Goal: Find specific page/section: Find specific page/section

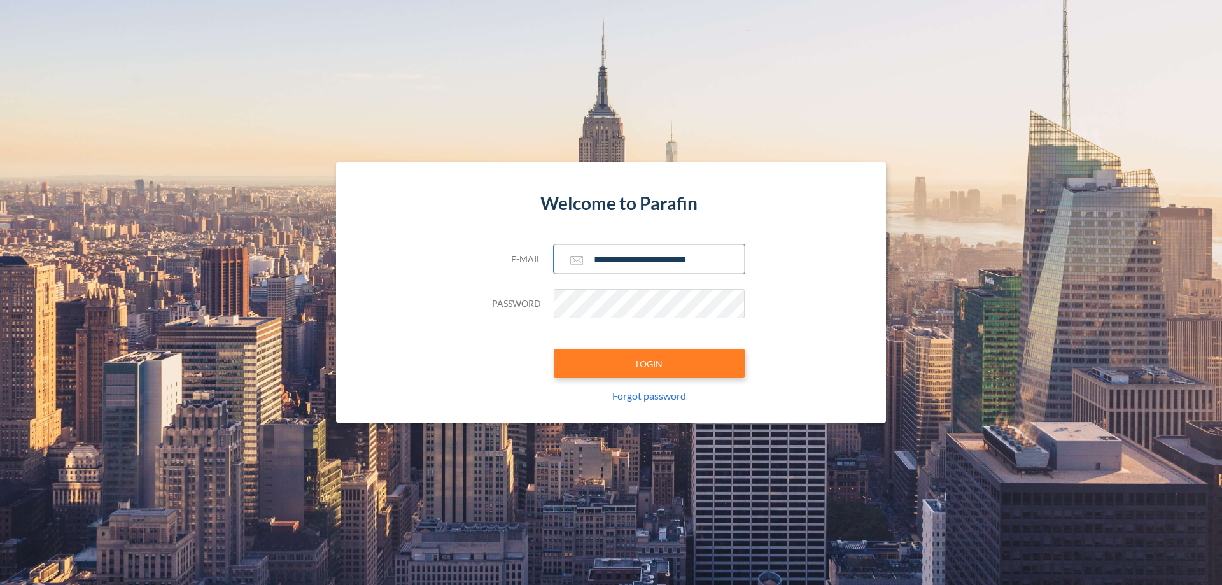
type input "**********"
click at [649, 363] on button "LOGIN" at bounding box center [649, 363] width 191 height 29
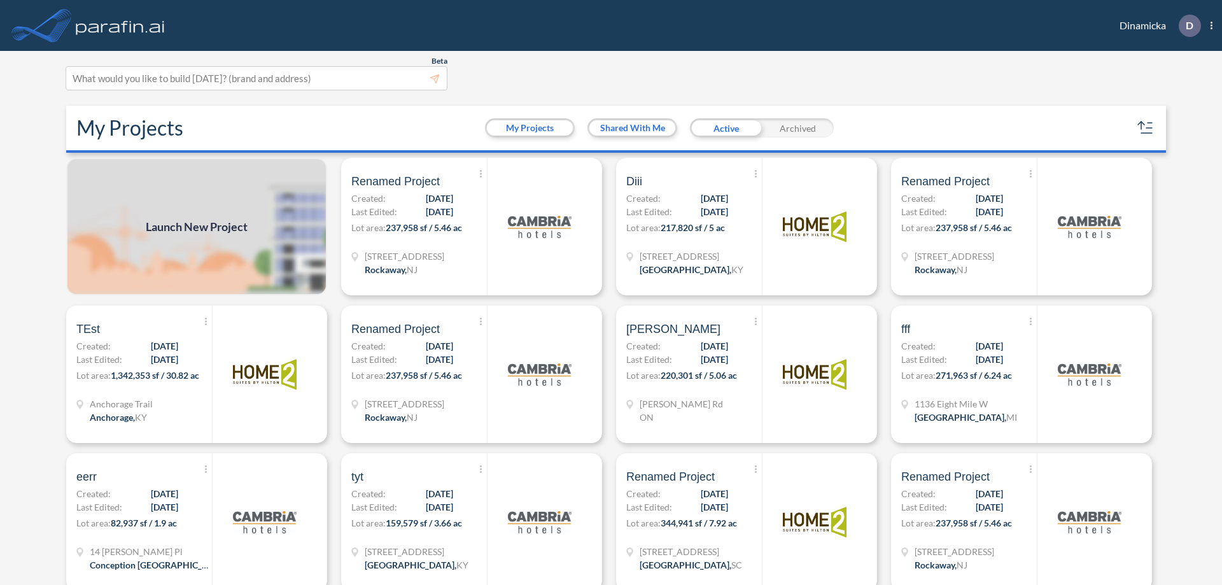
scroll to position [3, 0]
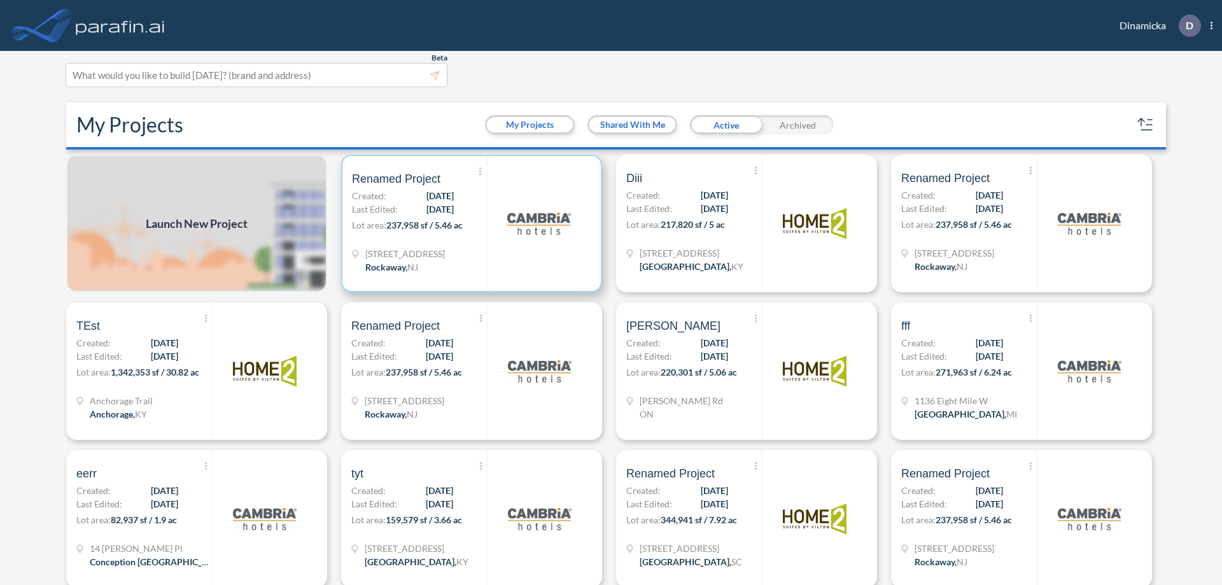
click at [469, 223] on p "Lot area: 237,958 sf / 5.46 ac" at bounding box center [419, 227] width 135 height 18
